Goal: Task Accomplishment & Management: Manage account settings

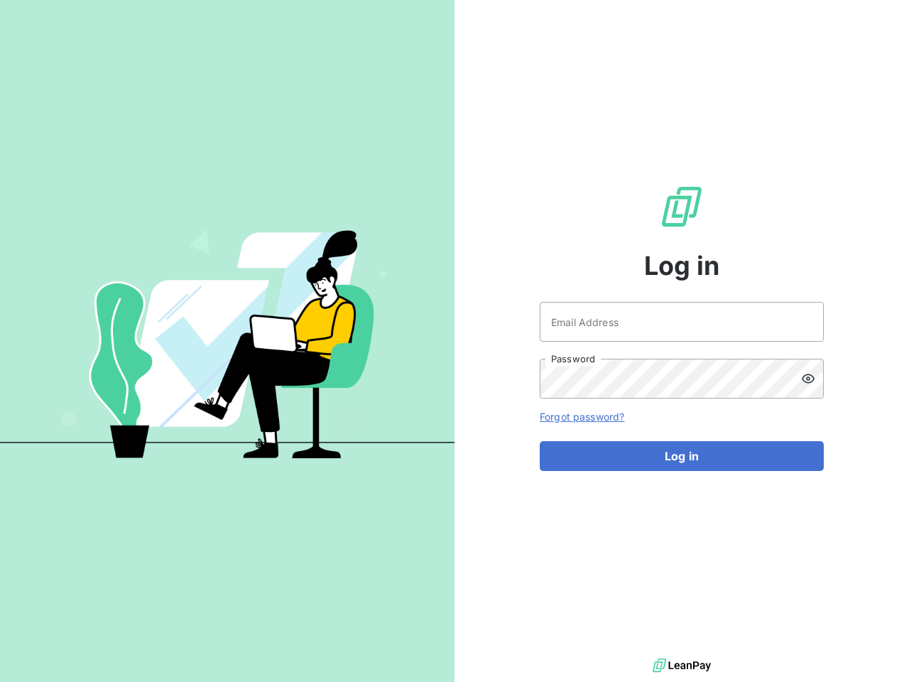
click at [454, 341] on div "Log in Email Address Password Forgot password? Log in" at bounding box center [681, 327] width 454 height 655
click at [812, 378] on icon at bounding box center [808, 378] width 14 height 14
